Goal: Transaction & Acquisition: Purchase product/service

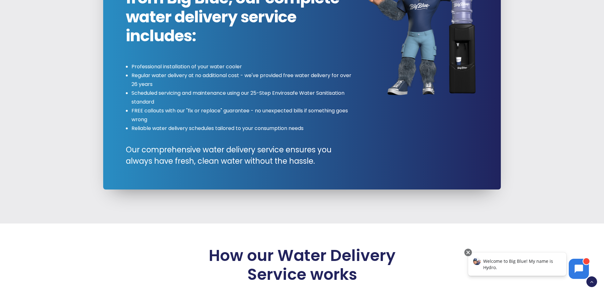
scroll to position [749, 0]
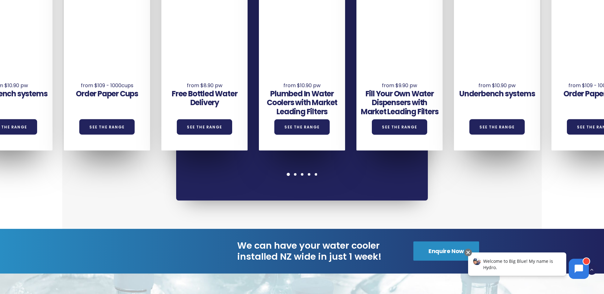
scroll to position [527, 0]
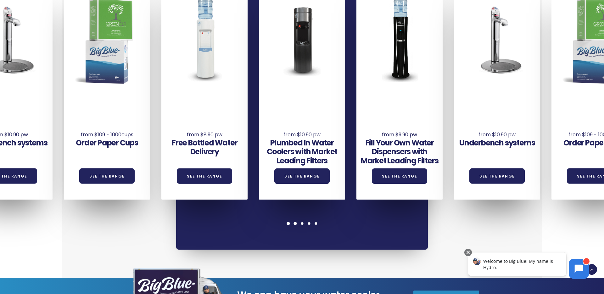
click at [295, 222] on span at bounding box center [295, 223] width 3 height 3
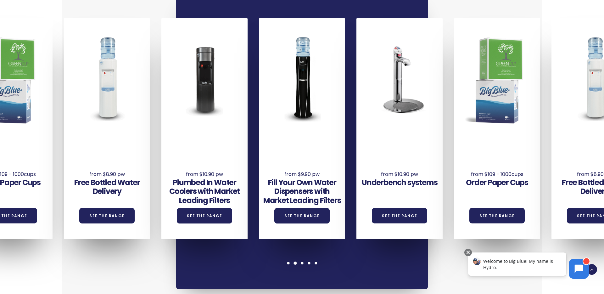
scroll to position [491, 0]
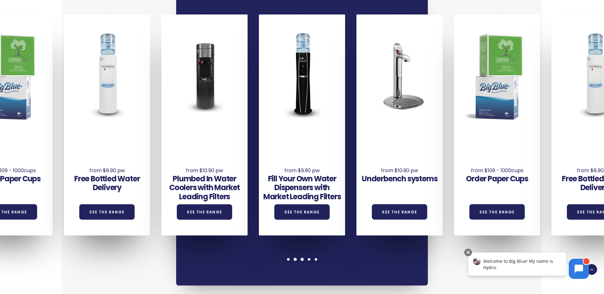
click at [304, 258] on div at bounding box center [302, 259] width 7 height 3
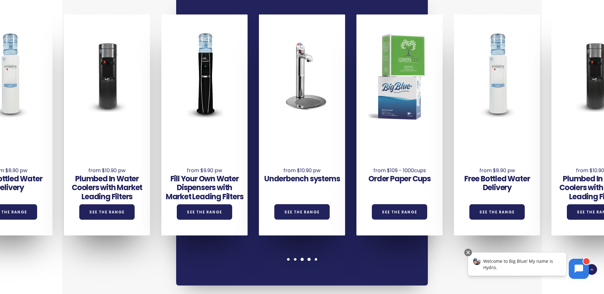
click at [310, 258] on span at bounding box center [309, 259] width 3 height 3
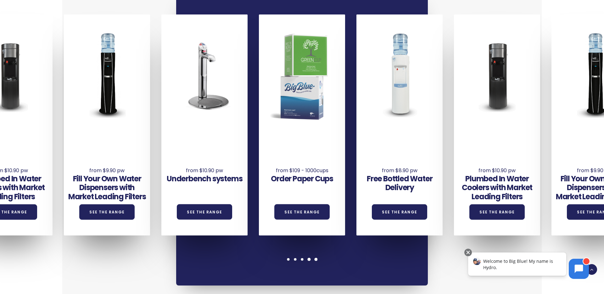
click at [314, 258] on div at bounding box center [316, 259] width 7 height 3
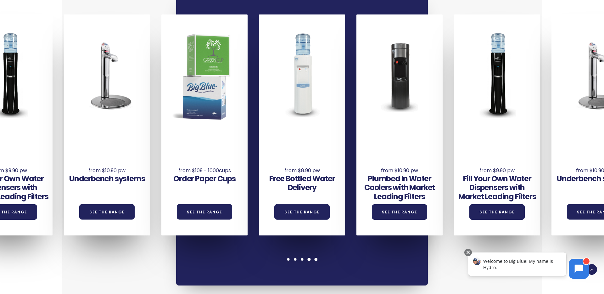
click at [308, 258] on span at bounding box center [309, 259] width 3 height 3
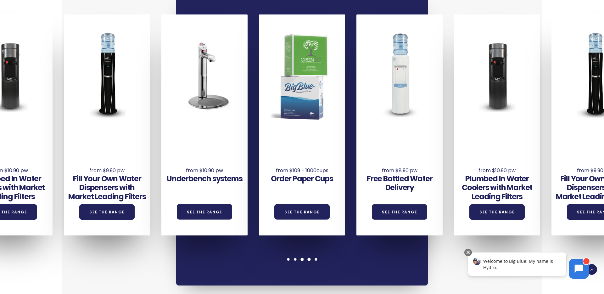
click at [302, 258] on span at bounding box center [302, 259] width 3 height 3
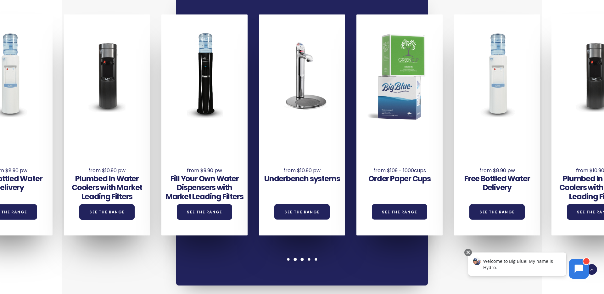
click at [294, 258] on span at bounding box center [295, 259] width 3 height 3
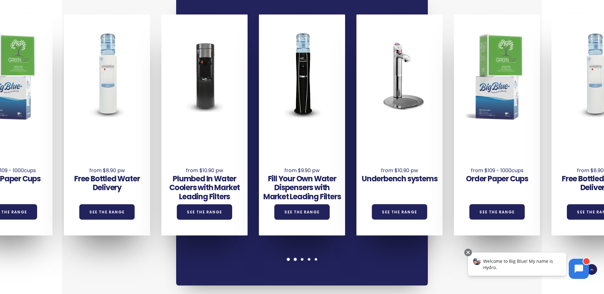
click at [289, 258] on span at bounding box center [288, 259] width 3 height 3
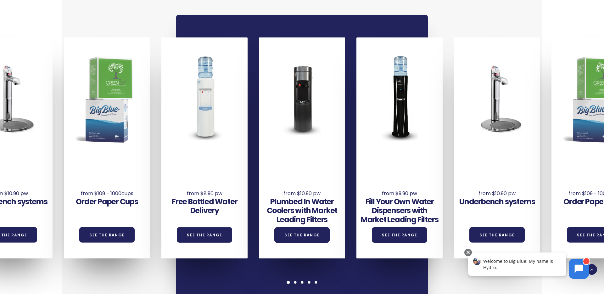
scroll to position [465, 0]
